Goal: Find specific page/section: Find specific page/section

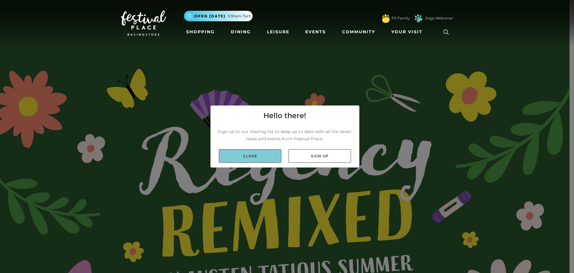
click at [265, 156] on link "Close" at bounding box center [250, 155] width 63 height 13
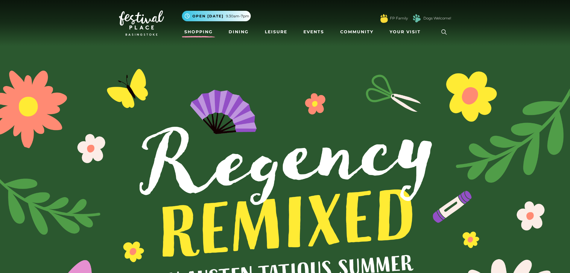
click at [203, 28] on link "Shopping" at bounding box center [198, 31] width 33 height 11
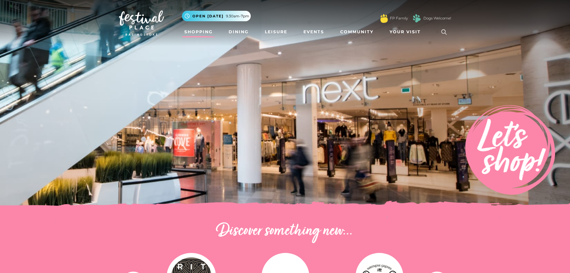
click at [197, 31] on link "Shopping" at bounding box center [198, 31] width 33 height 11
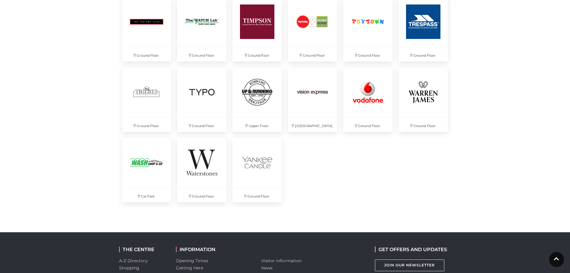
scroll to position [1572, 0]
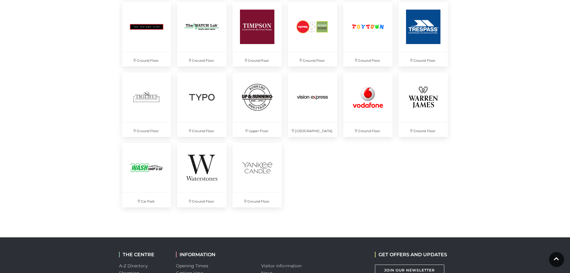
drag, startPoint x: 495, startPoint y: 154, endPoint x: 495, endPoint y: 150, distance: 4.2
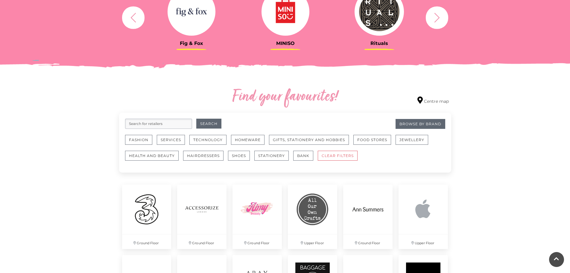
scroll to position [266, 0]
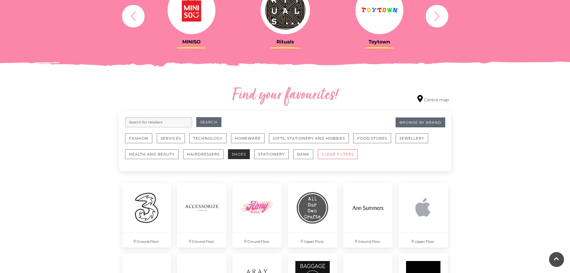
click at [239, 153] on button "Shoes" at bounding box center [239, 154] width 22 height 10
